Goal: Task Accomplishment & Management: Manage account settings

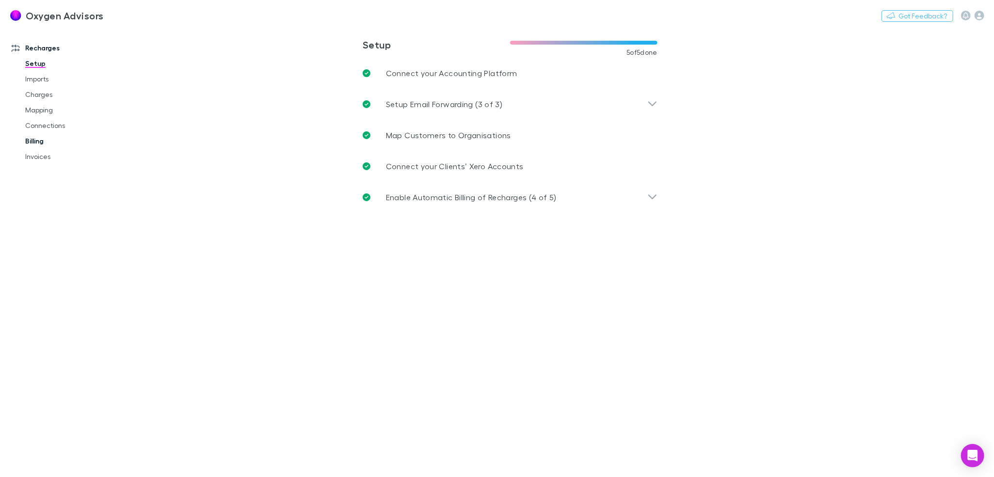
click at [32, 140] on link "Billing" at bounding box center [74, 141] width 117 height 16
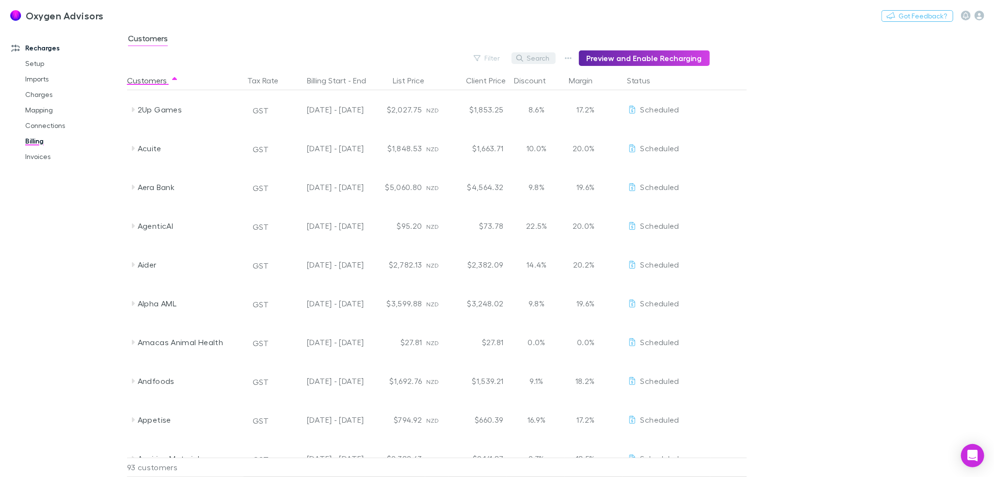
click at [547, 58] on button "Search" at bounding box center [533, 58] width 44 height 12
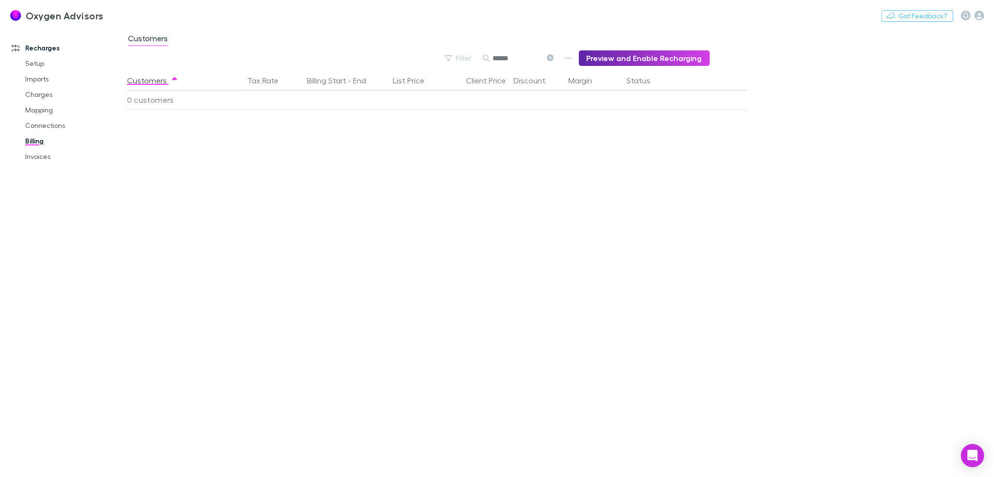
type input "******"
click at [554, 59] on icon at bounding box center [550, 57] width 7 height 7
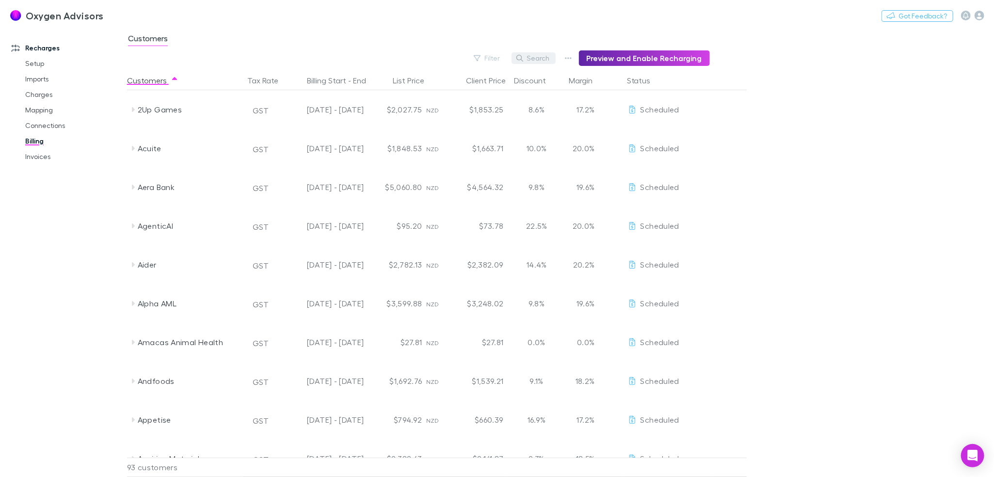
click at [553, 55] on button "Search" at bounding box center [533, 58] width 44 height 12
click at [514, 61] on input "text" at bounding box center [517, 58] width 48 height 14
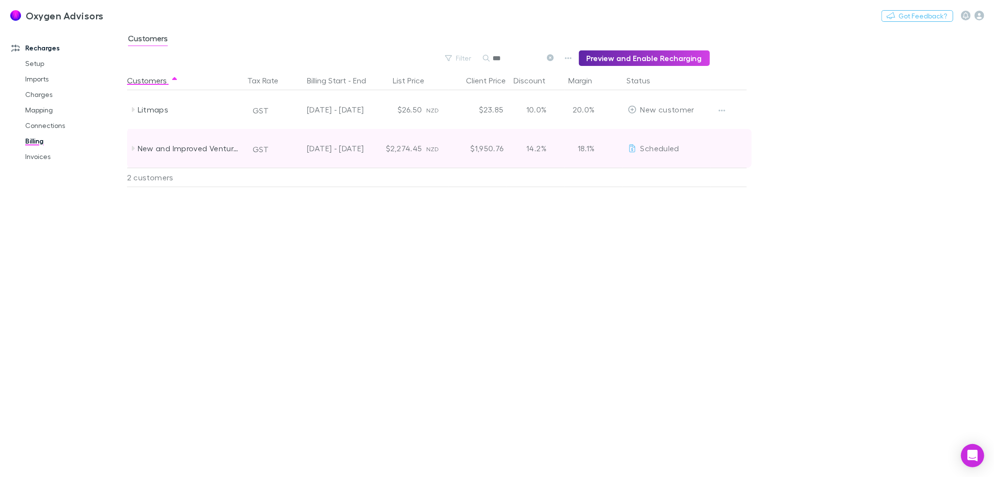
type input "***"
click at [132, 146] on icon at bounding box center [133, 148] width 3 height 5
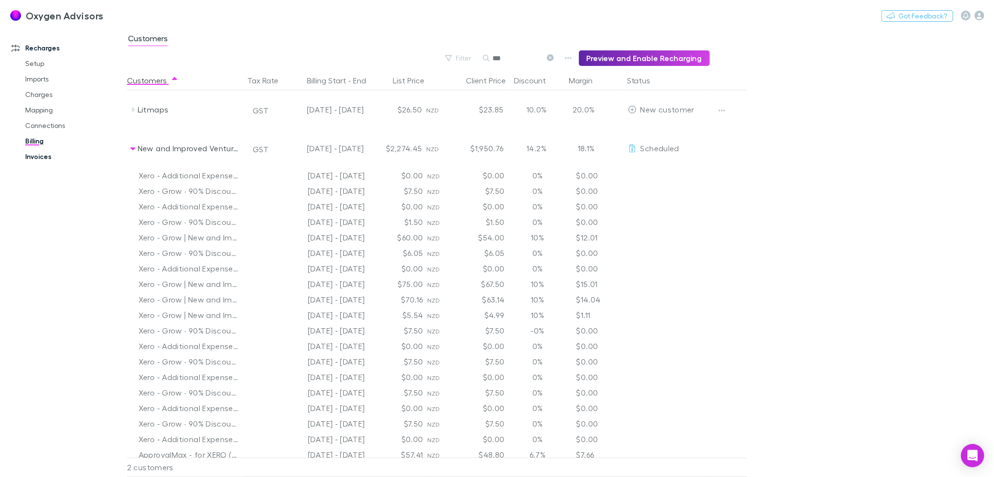
click at [38, 154] on link "Invoices" at bounding box center [74, 157] width 117 height 16
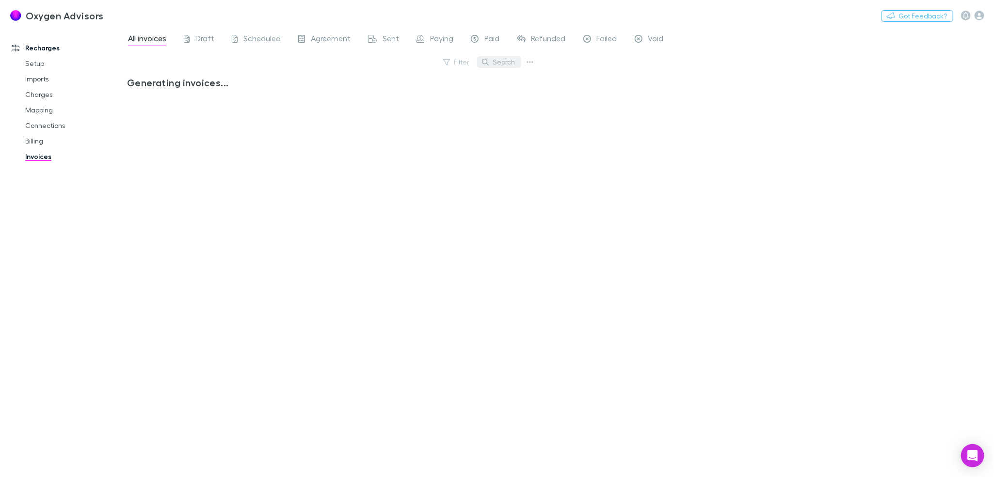
click at [506, 65] on button "Search" at bounding box center [499, 62] width 44 height 12
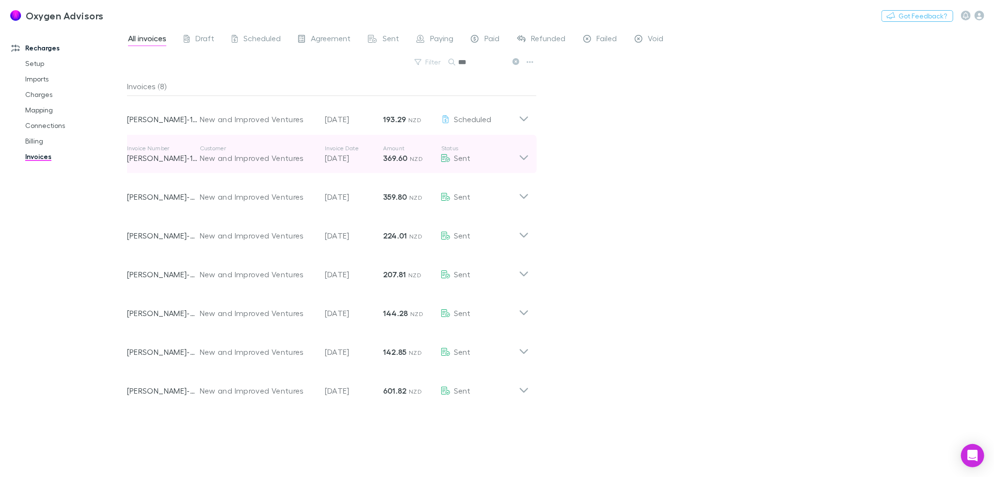
type input "***"
click at [524, 155] on icon at bounding box center [524, 153] width 10 height 19
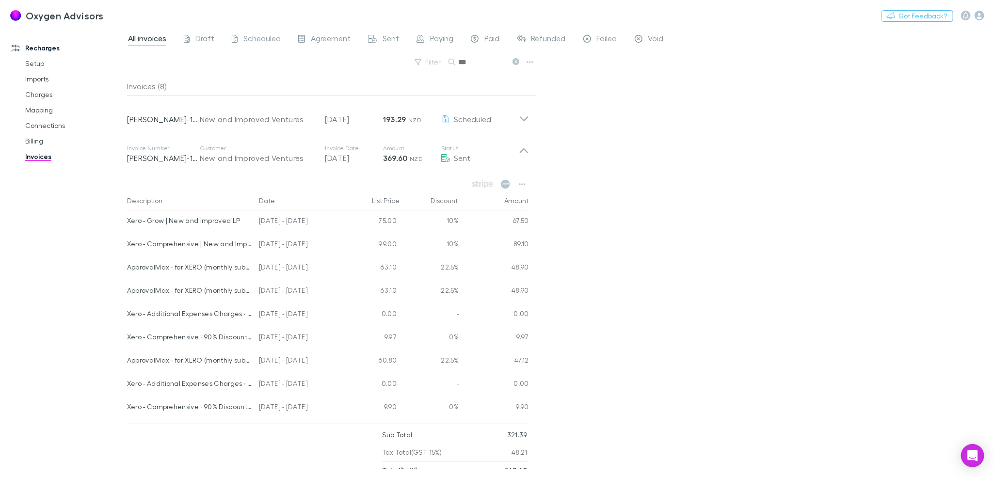
scroll to position [48, 0]
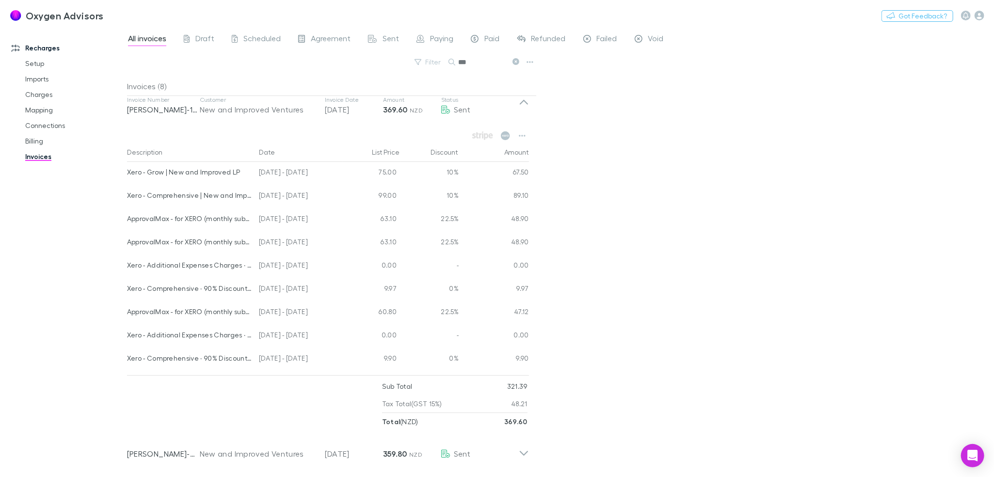
click at [618, 126] on div "All invoices Draft Scheduled Agreement Sent Paying Paid Refunded Failed Void Fi…" at bounding box center [560, 252] width 867 height 450
click at [529, 102] on div "Invoice Number [PERSON_NAME]-1060 Customer New and Improved Ventures Invoice Da…" at bounding box center [327, 105] width 417 height 39
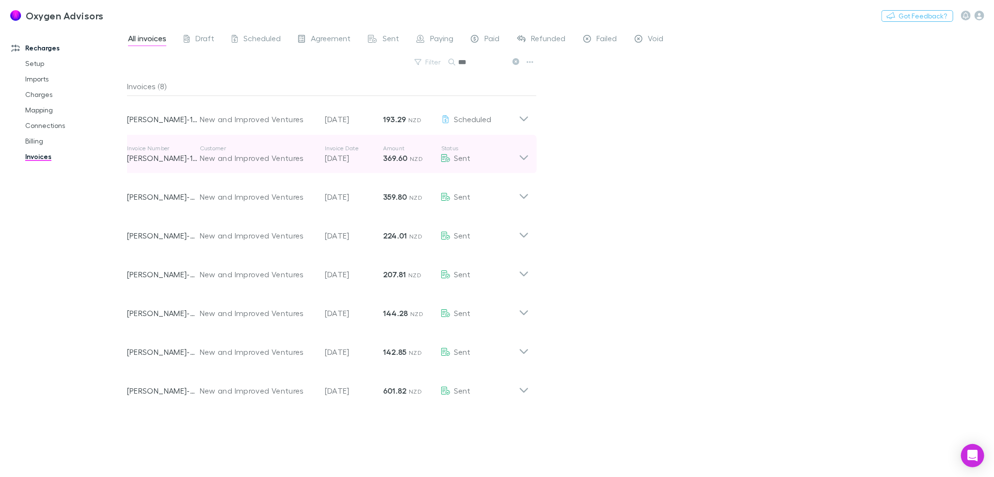
scroll to position [0, 0]
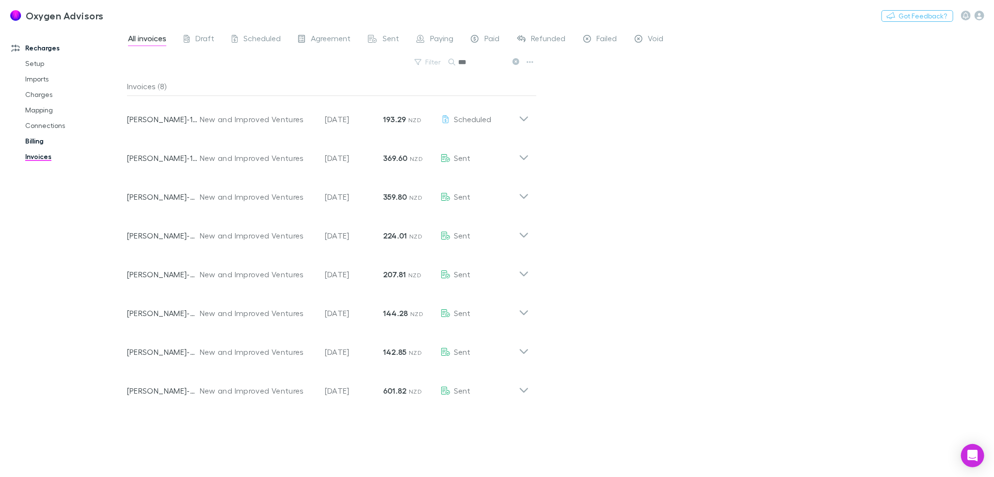
click at [37, 137] on link "Billing" at bounding box center [74, 141] width 117 height 16
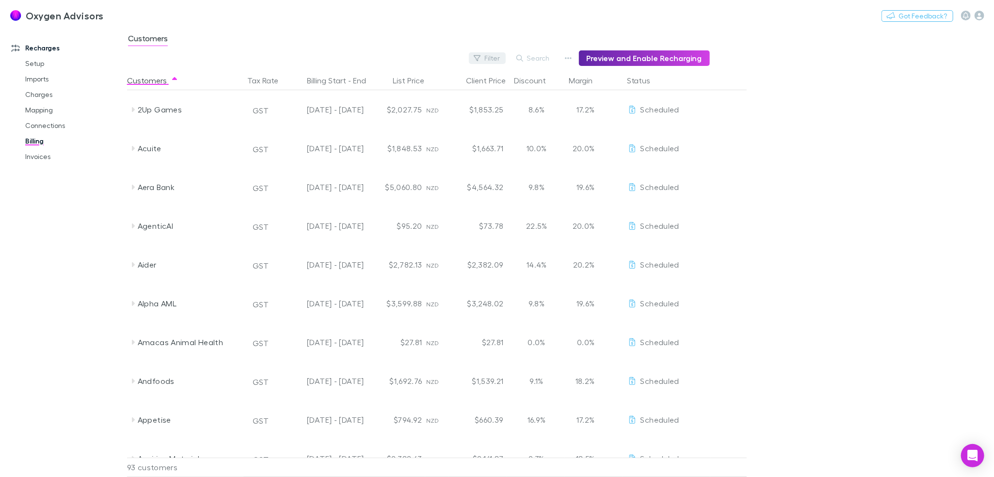
click at [496, 57] on button "Filter" at bounding box center [487, 58] width 37 height 12
click at [492, 58] on button "Filter" at bounding box center [487, 58] width 37 height 12
click at [403, 174] on li "New customer" at bounding box center [426, 176] width 169 height 16
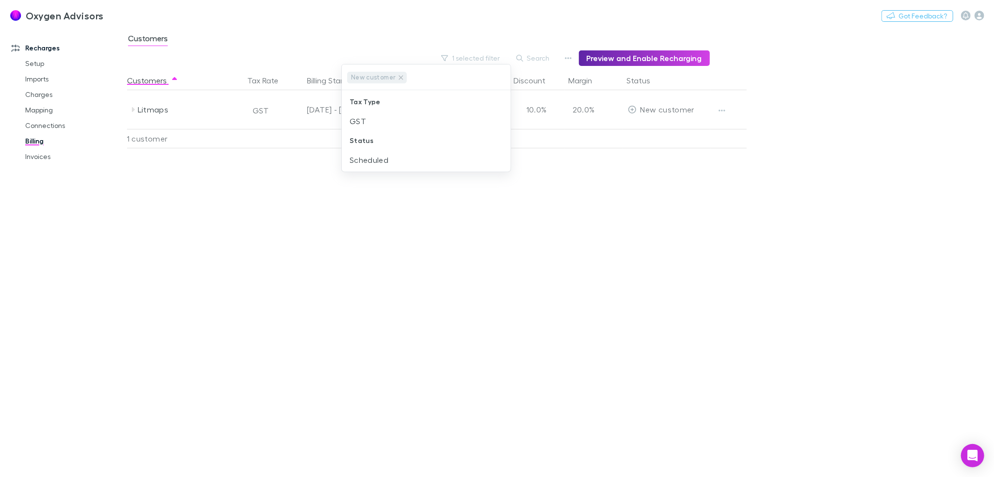
click at [723, 110] on div at bounding box center [497, 238] width 994 height 477
click at [723, 110] on icon "button" at bounding box center [721, 111] width 7 height 2
click at [670, 132] on p "Enable Customer" at bounding box center [662, 130] width 118 height 12
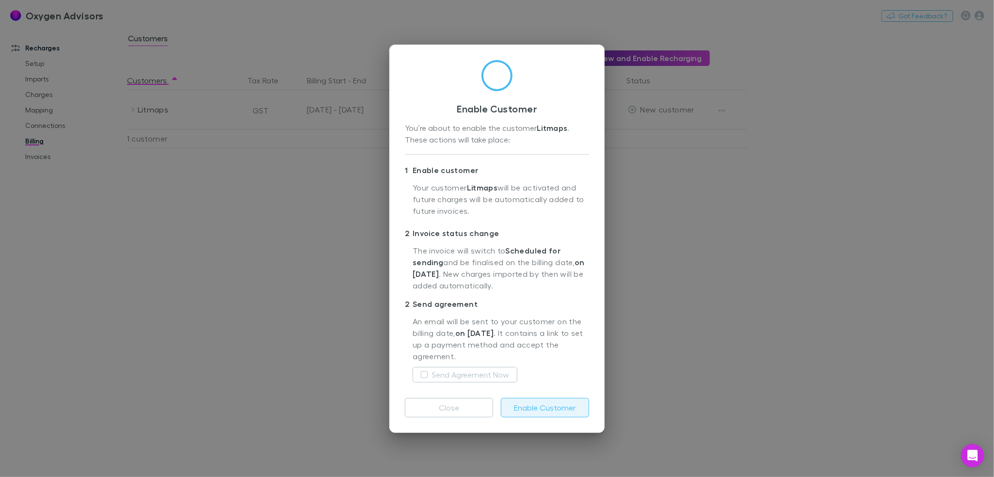
click at [551, 415] on button "Enable Customer" at bounding box center [545, 407] width 88 height 19
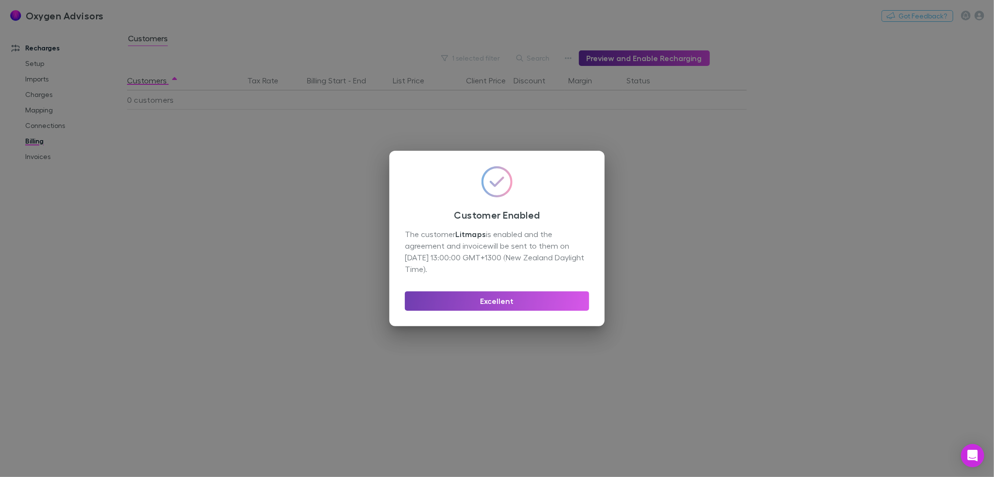
click at [537, 304] on button "Excellent" at bounding box center [497, 300] width 184 height 19
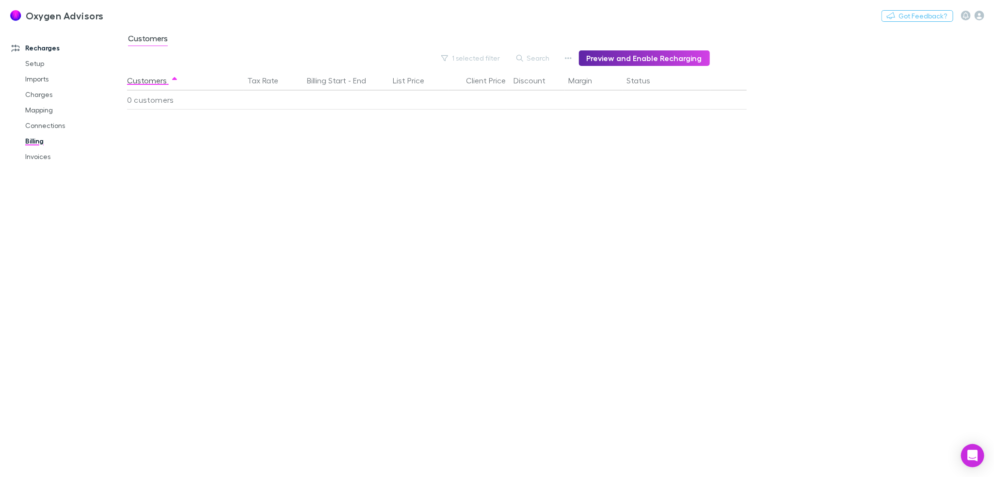
click at [226, 148] on div "Customers Tax Rate Billing Start - End List Price Client Price Discount Margin …" at bounding box center [460, 274] width 667 height 406
click at [502, 60] on button "1 selected filter" at bounding box center [470, 58] width 69 height 12
click at [502, 75] on icon "Clear" at bounding box center [500, 78] width 10 height 10
click at [408, 76] on input "text" at bounding box center [449, 77] width 83 height 18
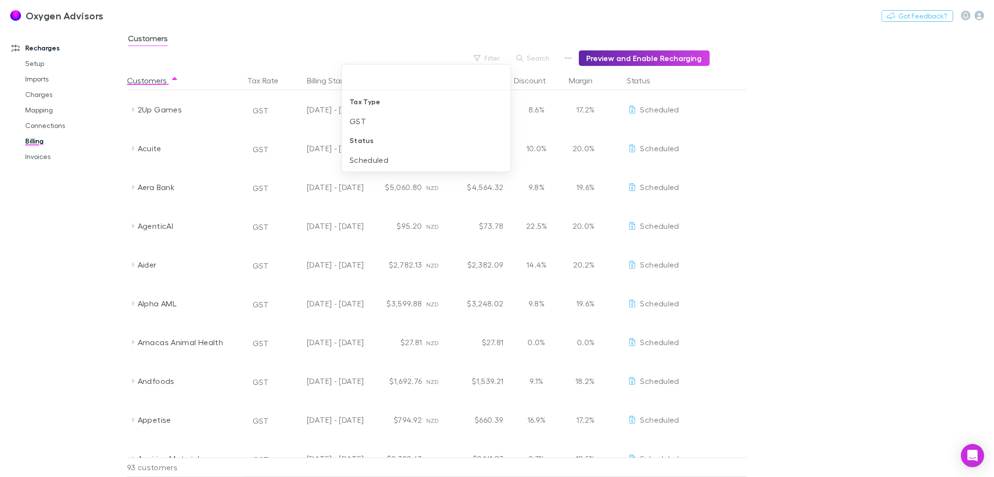
click at [820, 130] on div at bounding box center [497, 238] width 994 height 477
click at [27, 154] on link "Invoices" at bounding box center [74, 157] width 117 height 16
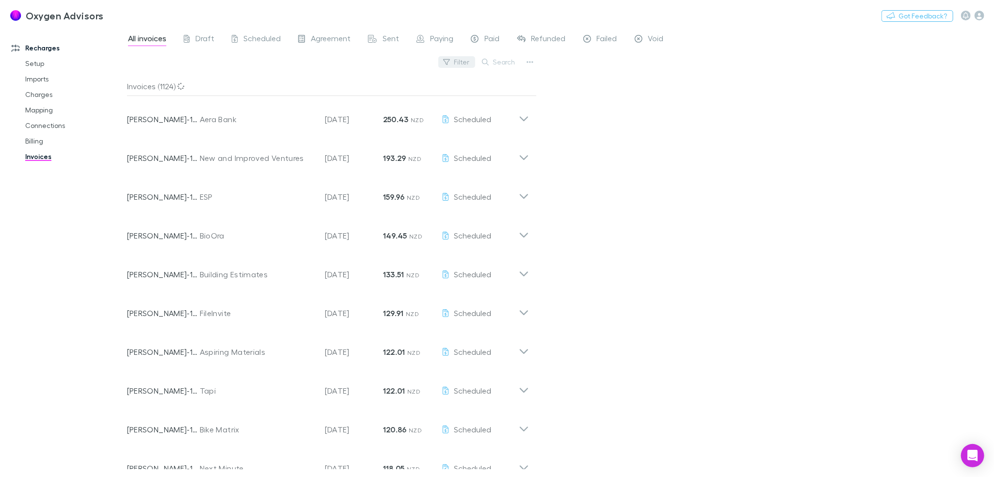
click at [459, 60] on button "Filter" at bounding box center [456, 62] width 37 height 12
click at [634, 135] on div at bounding box center [497, 238] width 994 height 477
click at [752, 277] on div "All invoices Draft Scheduled Agreement Sent Paying Paid Refunded Failed Void Fi…" at bounding box center [560, 252] width 867 height 450
